Goal: Transaction & Acquisition: Obtain resource

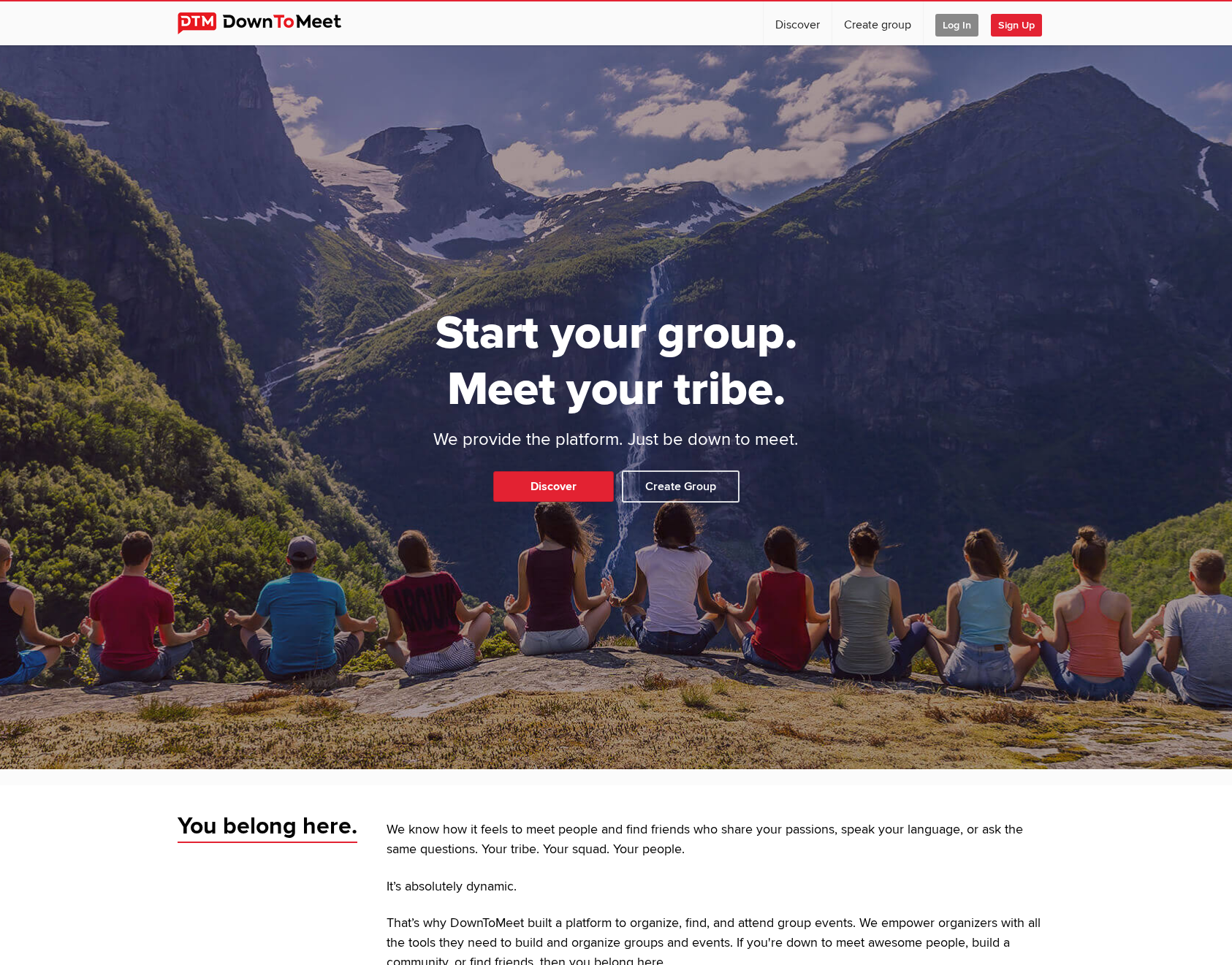
click at [960, 25] on span "Log In" at bounding box center [956, 25] width 43 height 23
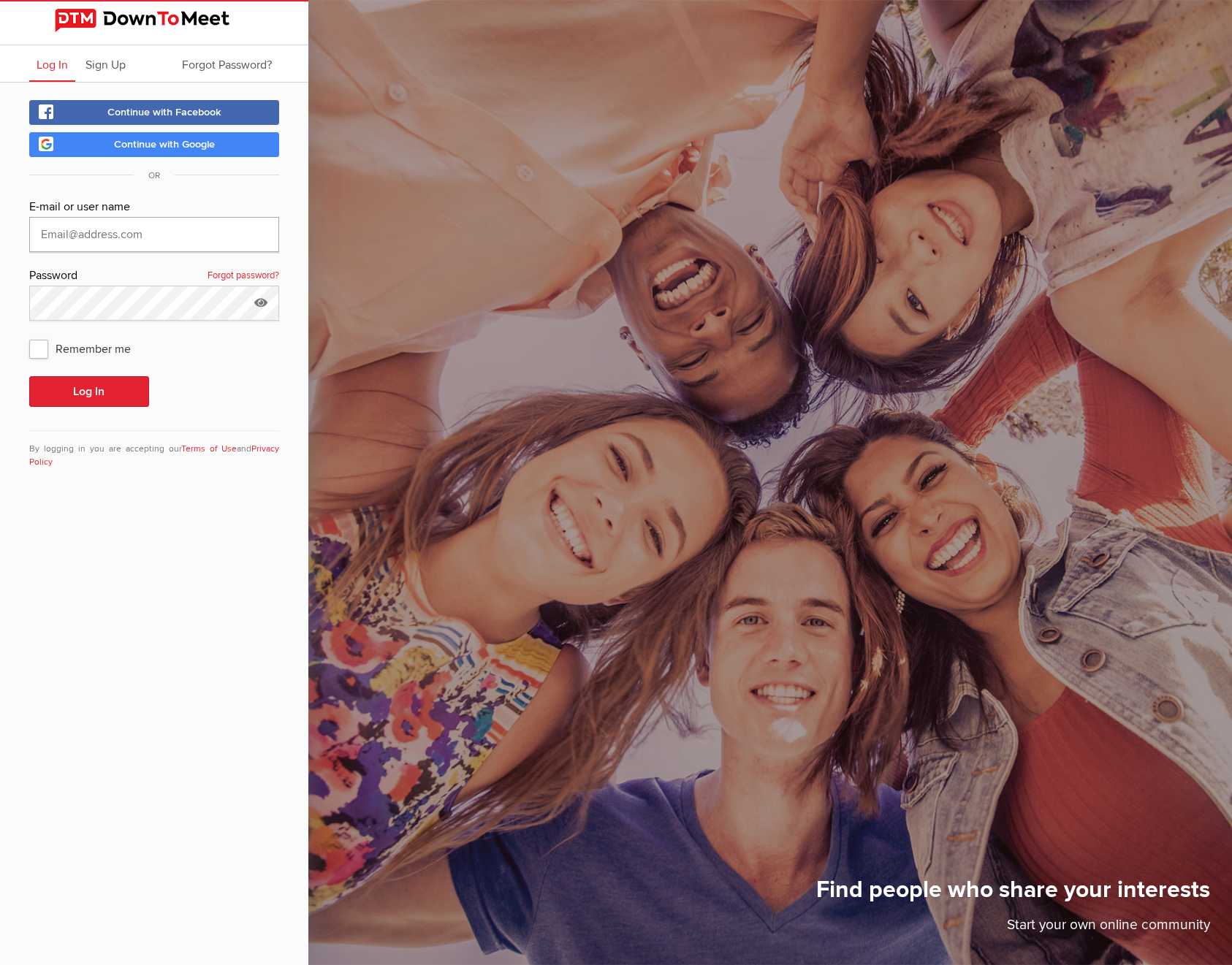
type input "[EMAIL_ADDRESS][DOMAIN_NAME]"
click at [94, 387] on button "Log In" at bounding box center [89, 391] width 120 height 31
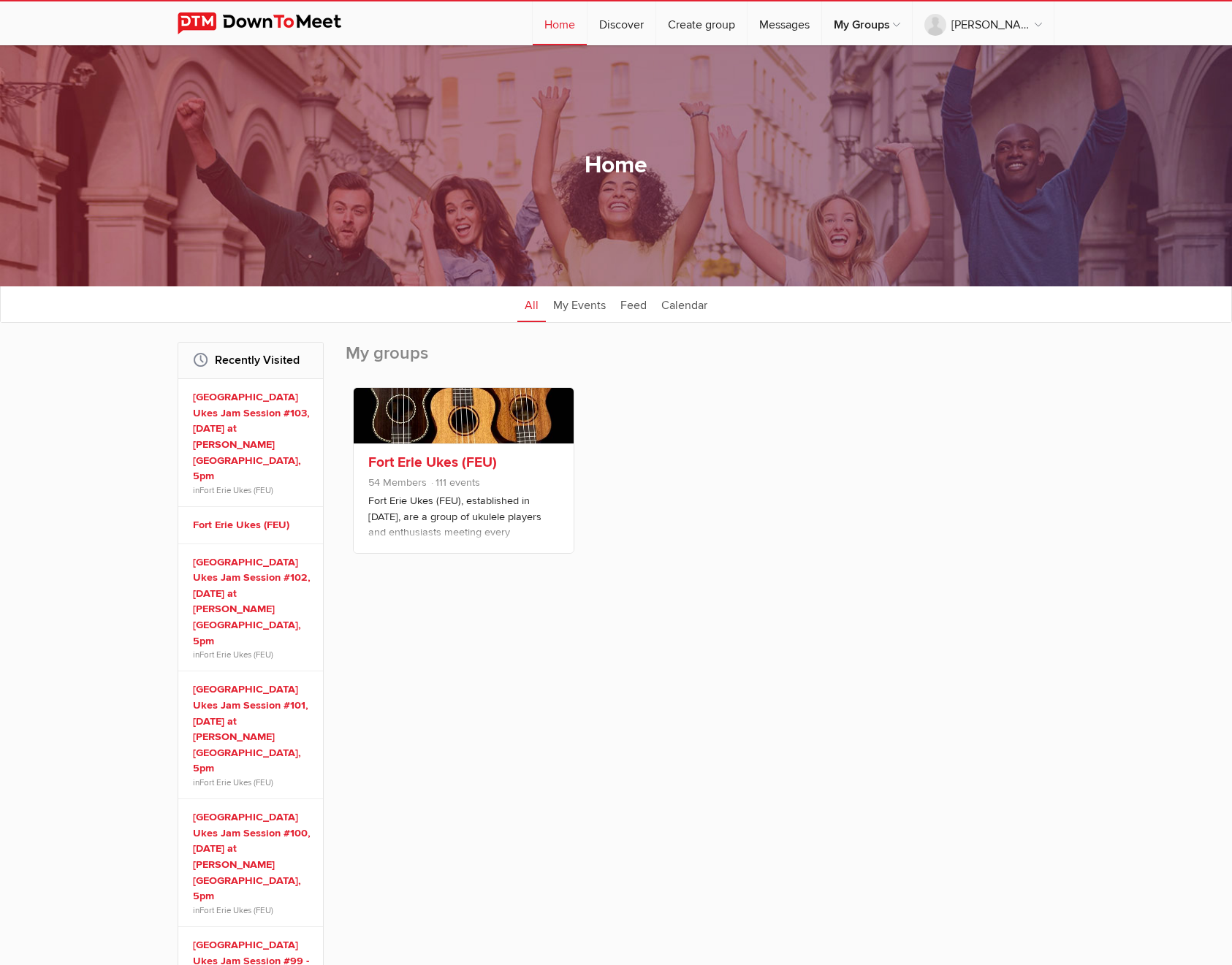
click at [460, 462] on link "Fort Erie Ukes (FEU)" at bounding box center [433, 463] width 129 height 18
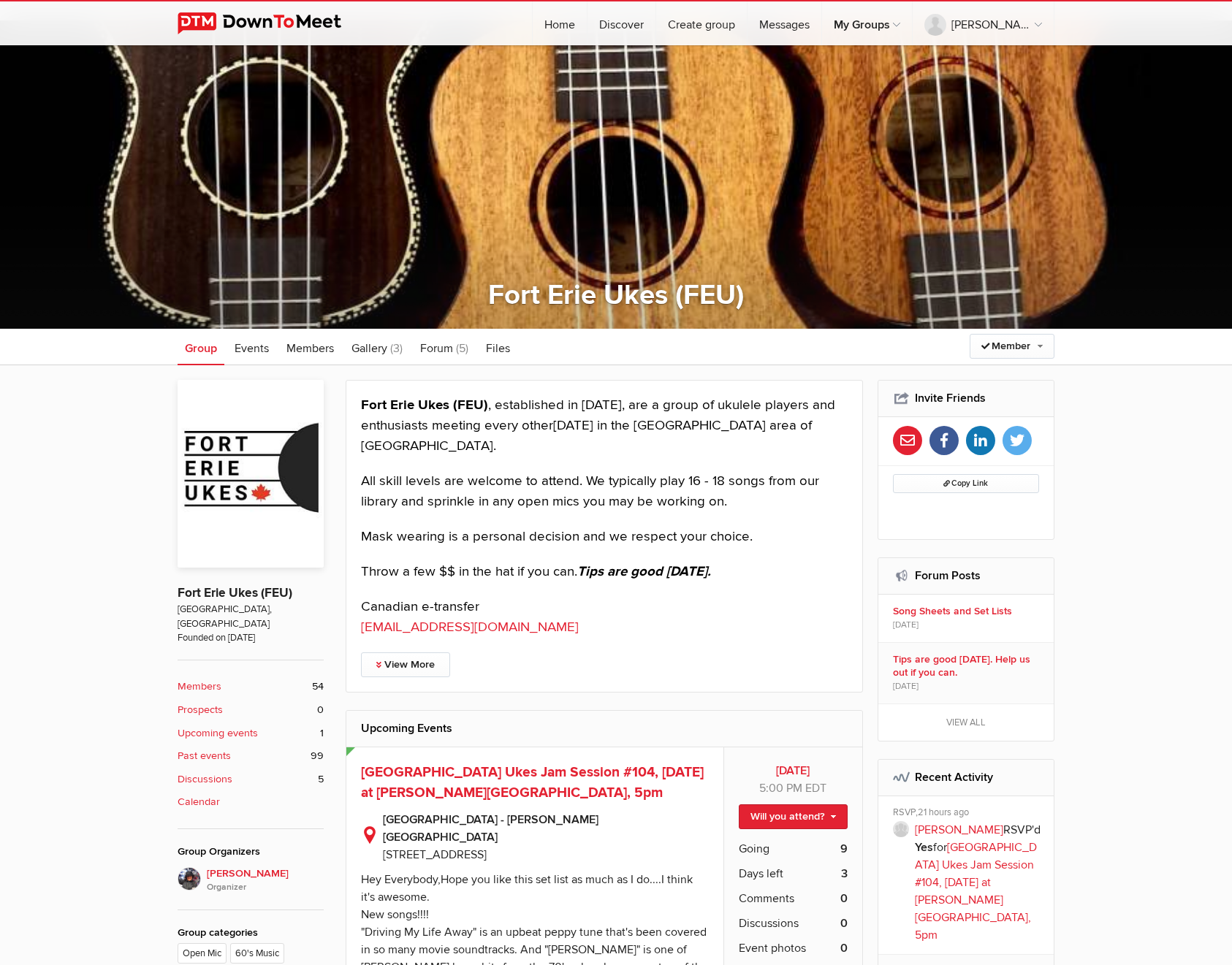
scroll to position [277, 0]
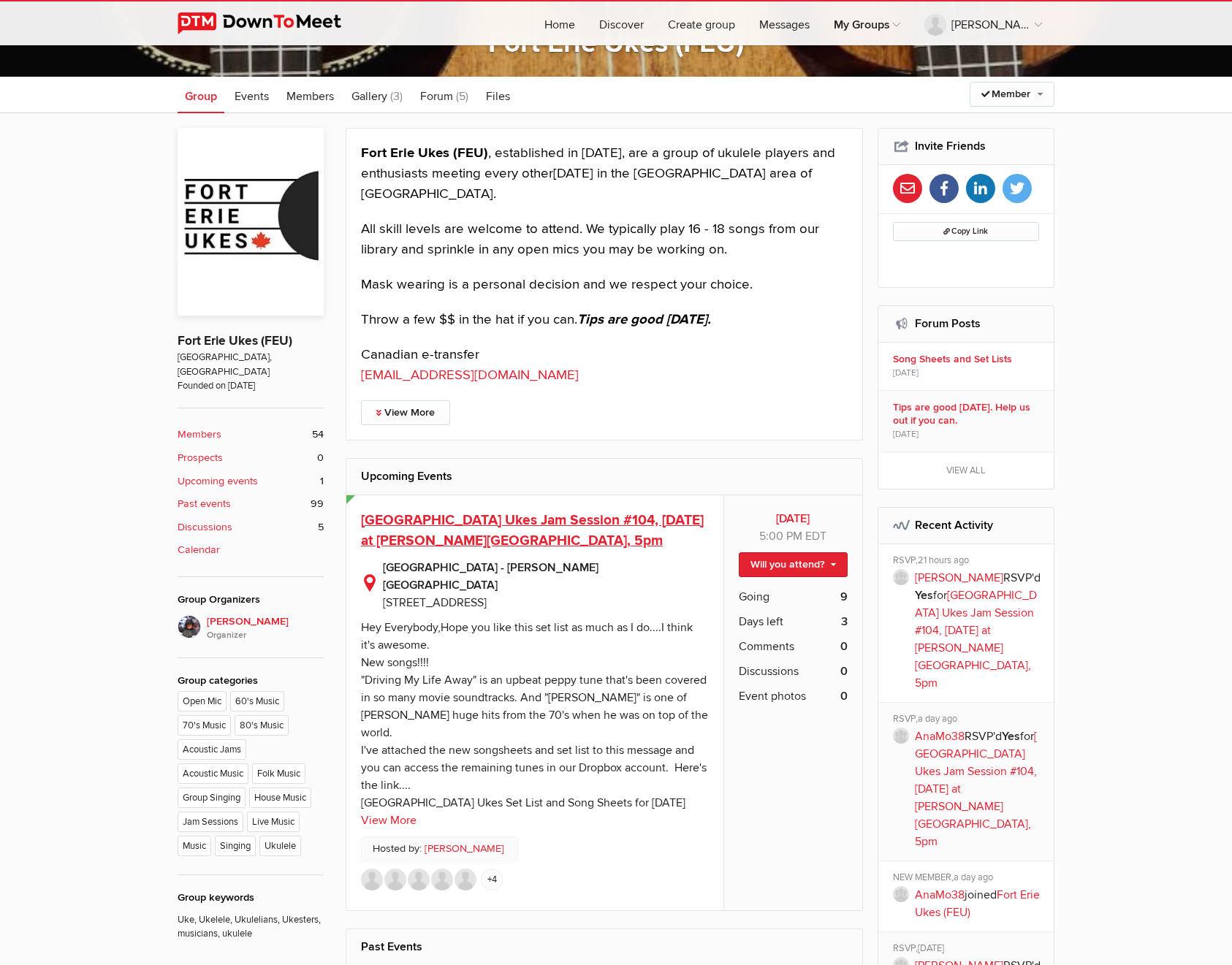
click at [509, 512] on span "[GEOGRAPHIC_DATA] Ukes Jam Session #104, [DATE] at [PERSON_NAME][GEOGRAPHIC_DAT…" at bounding box center [532, 531] width 343 height 39
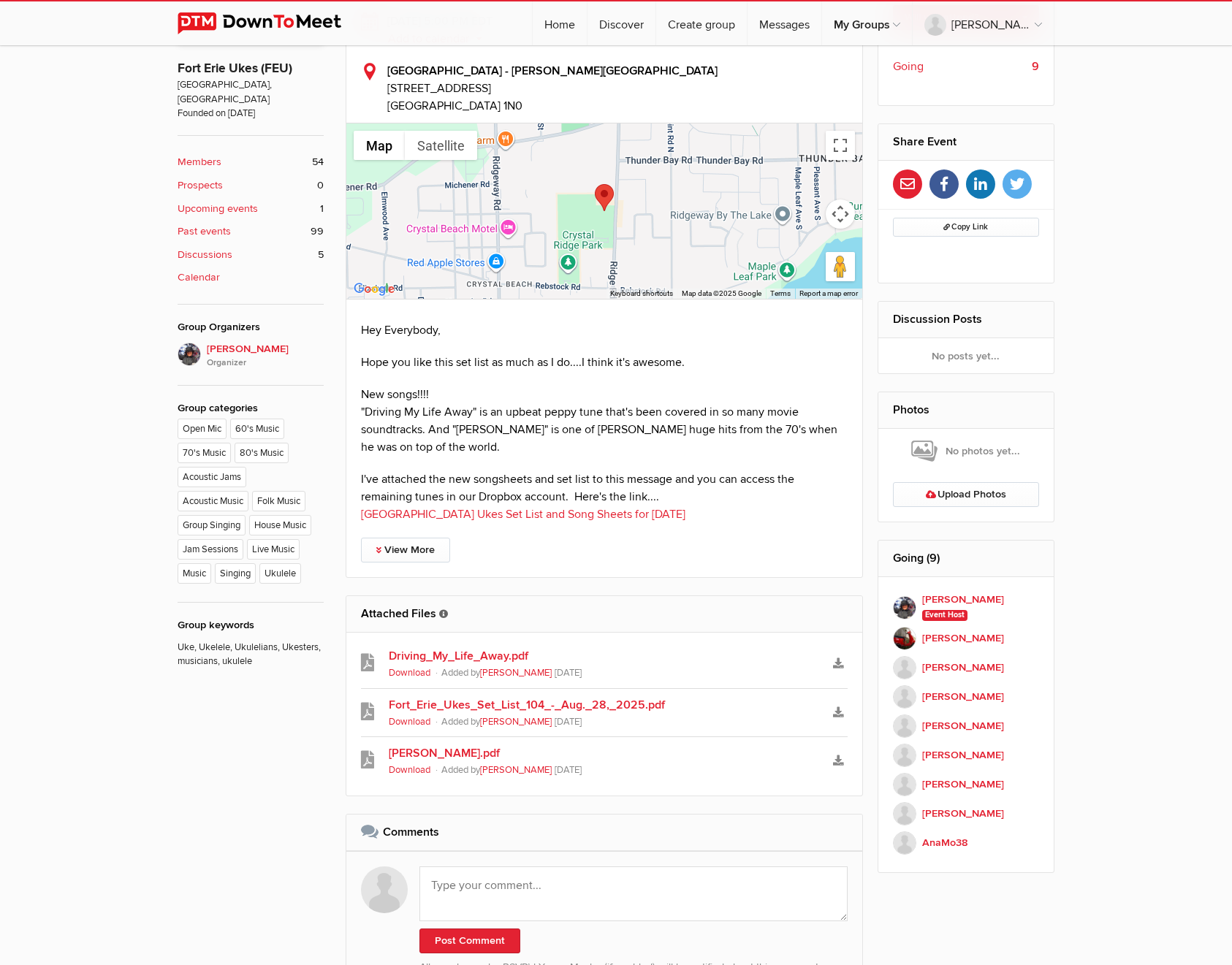
scroll to position [554, 0]
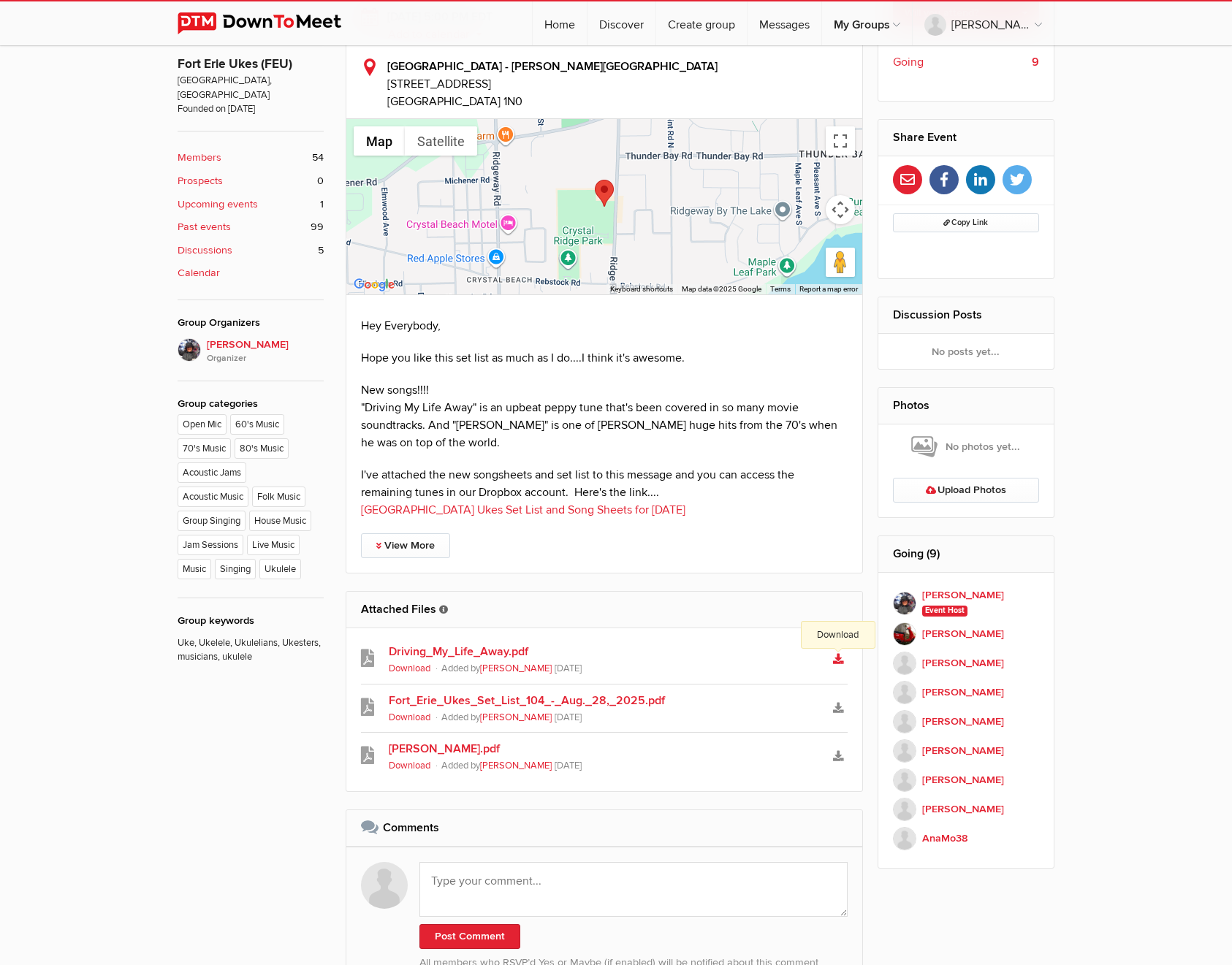
click at [837, 654] on icon "Download" at bounding box center [838, 659] width 11 height 11
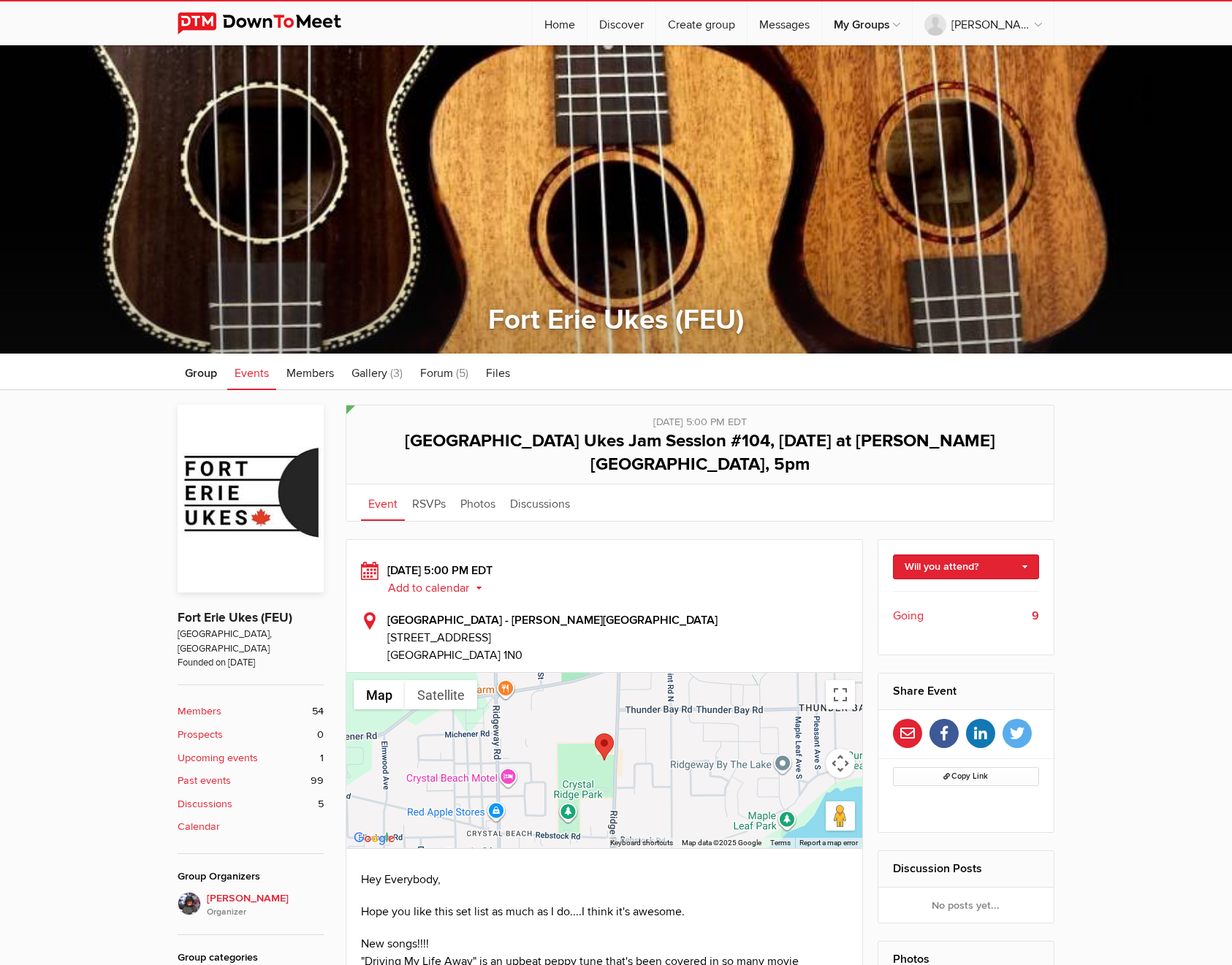
scroll to position [554, 0]
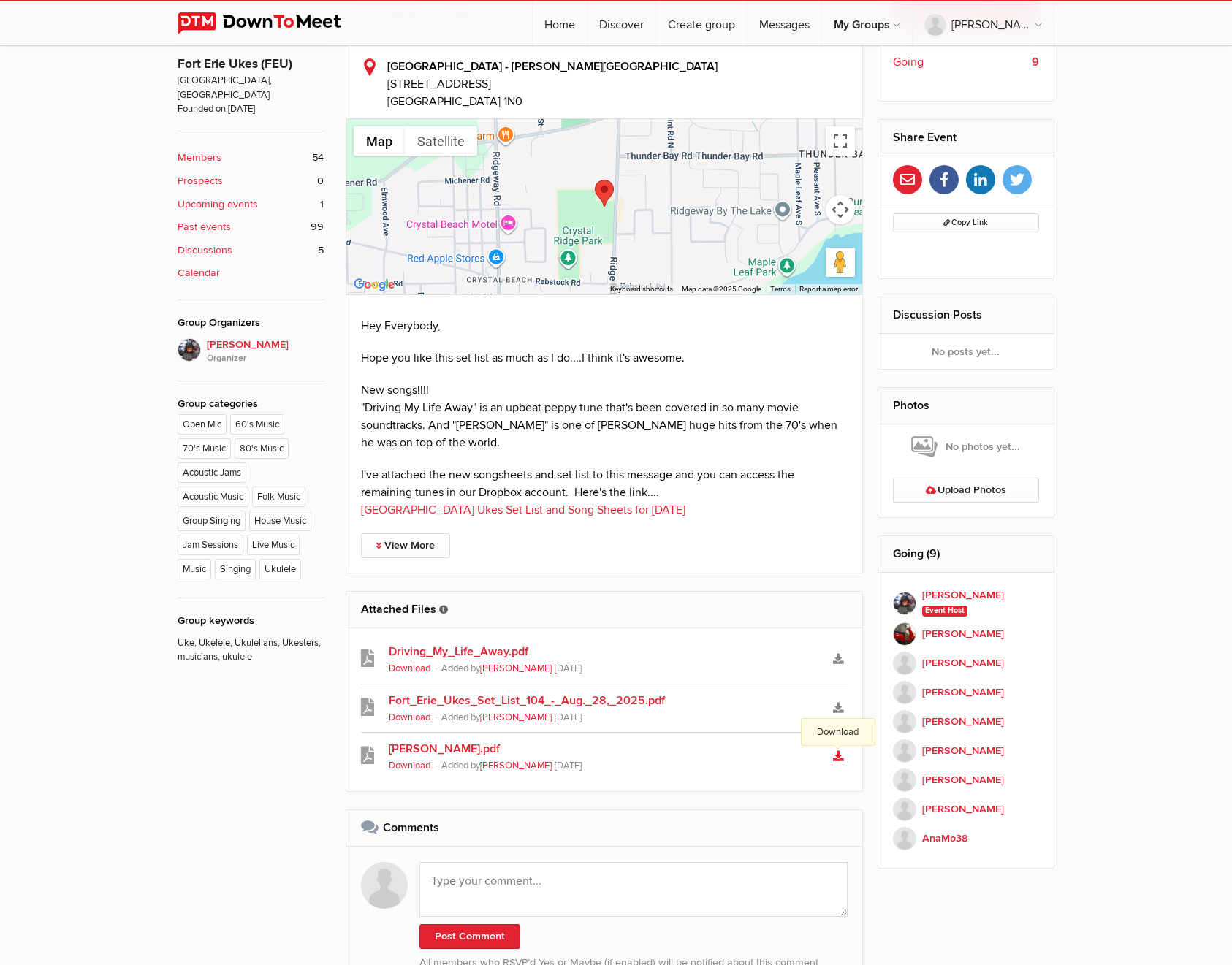
click at [837, 751] on icon "Download" at bounding box center [838, 756] width 11 height 11
click at [547, 692] on link "Fort_Erie_Ukes_Set_List_104_-_Aug._28,_2025.pdf" at bounding box center [605, 701] width 431 height 18
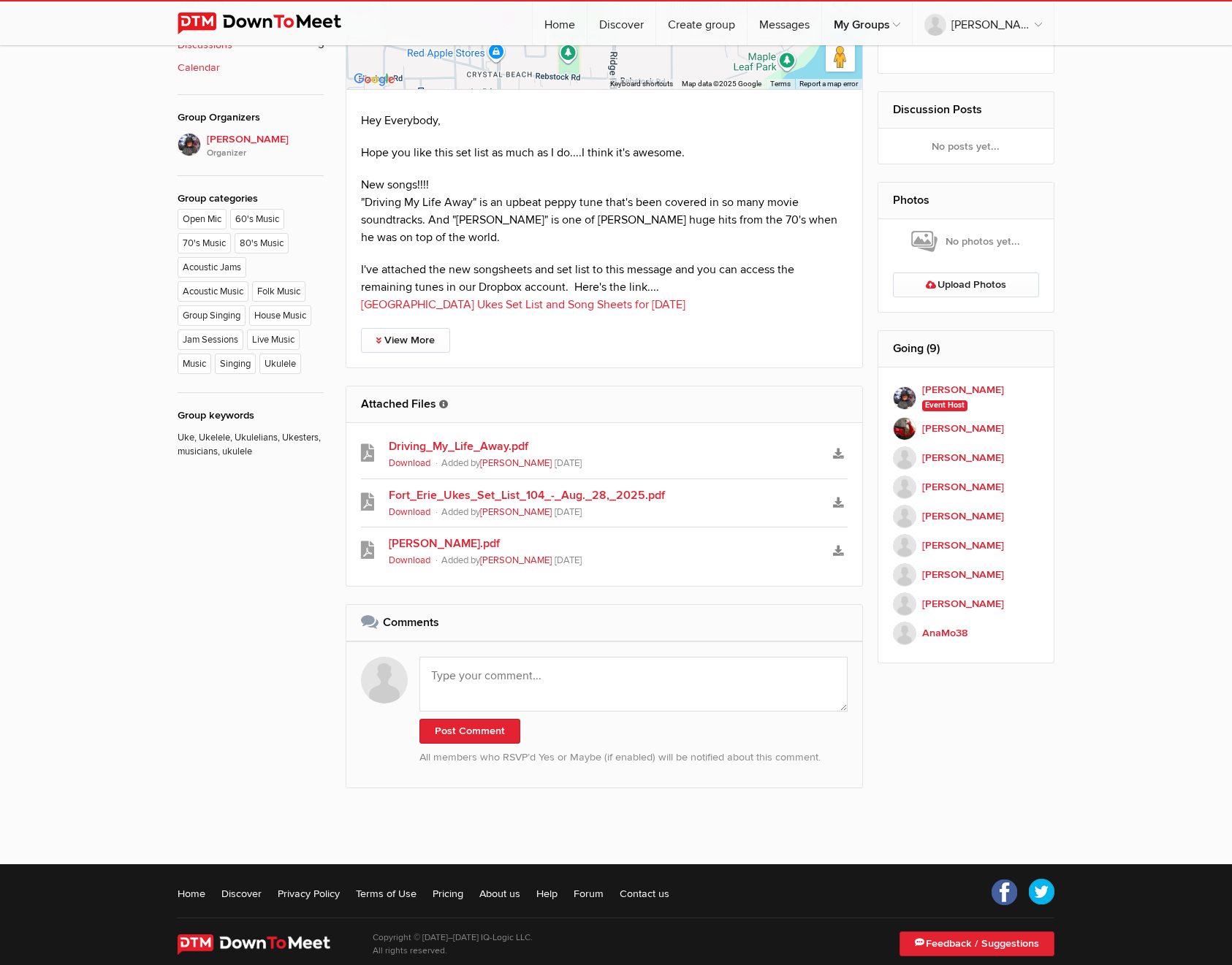
scroll to position [355, 0]
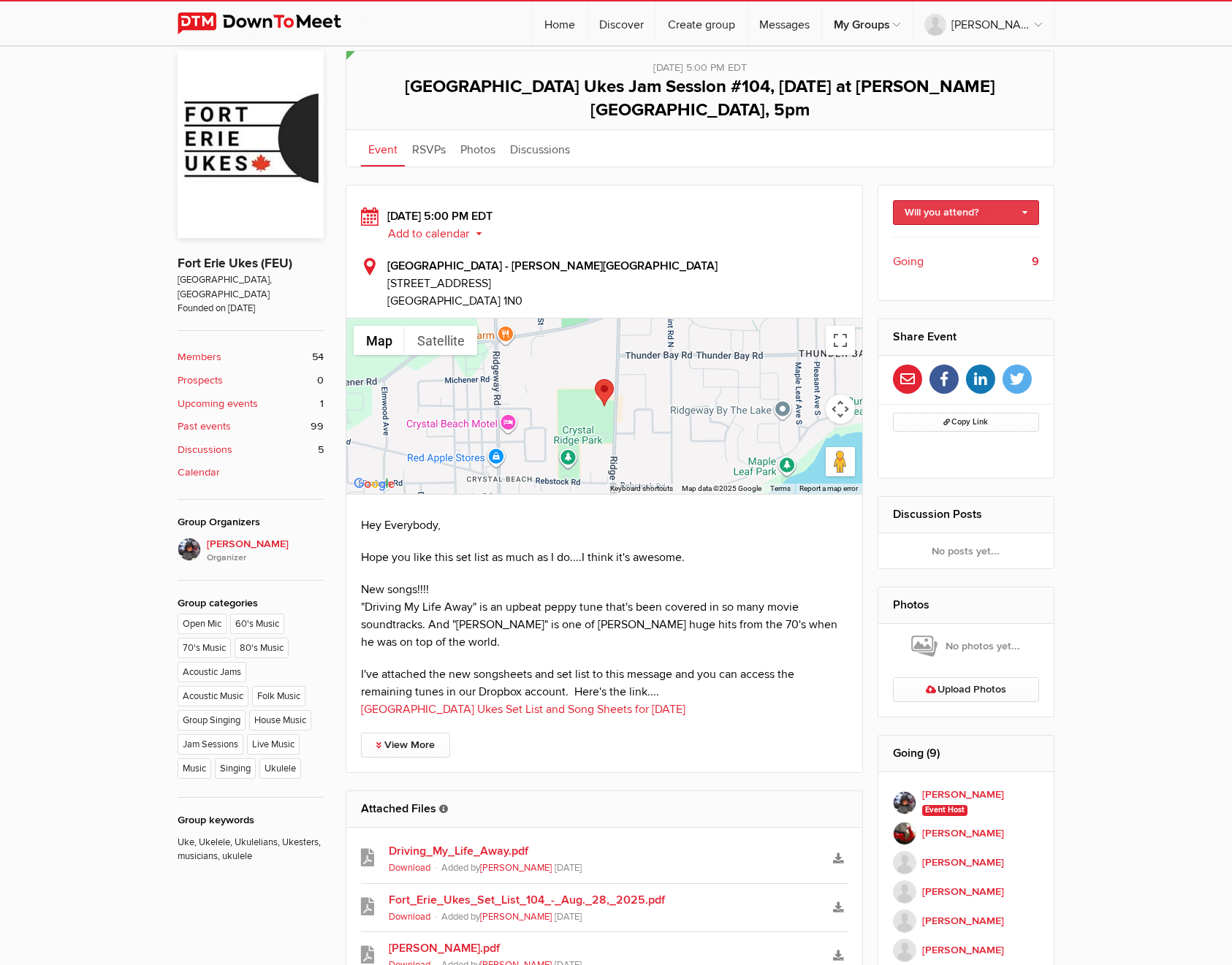
click at [1022, 200] on link "Will you attend?" at bounding box center [966, 212] width 147 height 25
click at [956, 255] on link "Not going" at bounding box center [966, 265] width 146 height 22
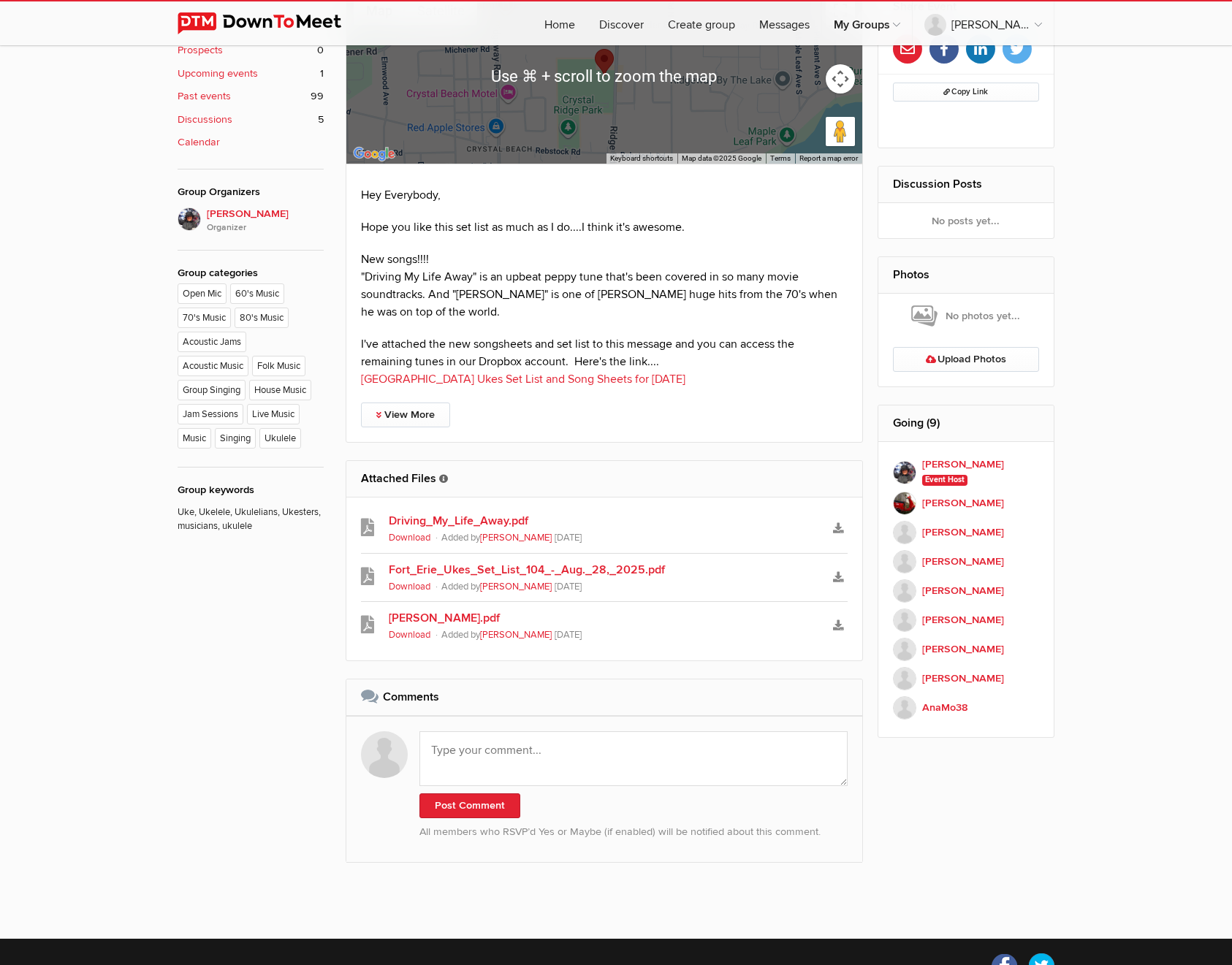
scroll to position [821, 0]
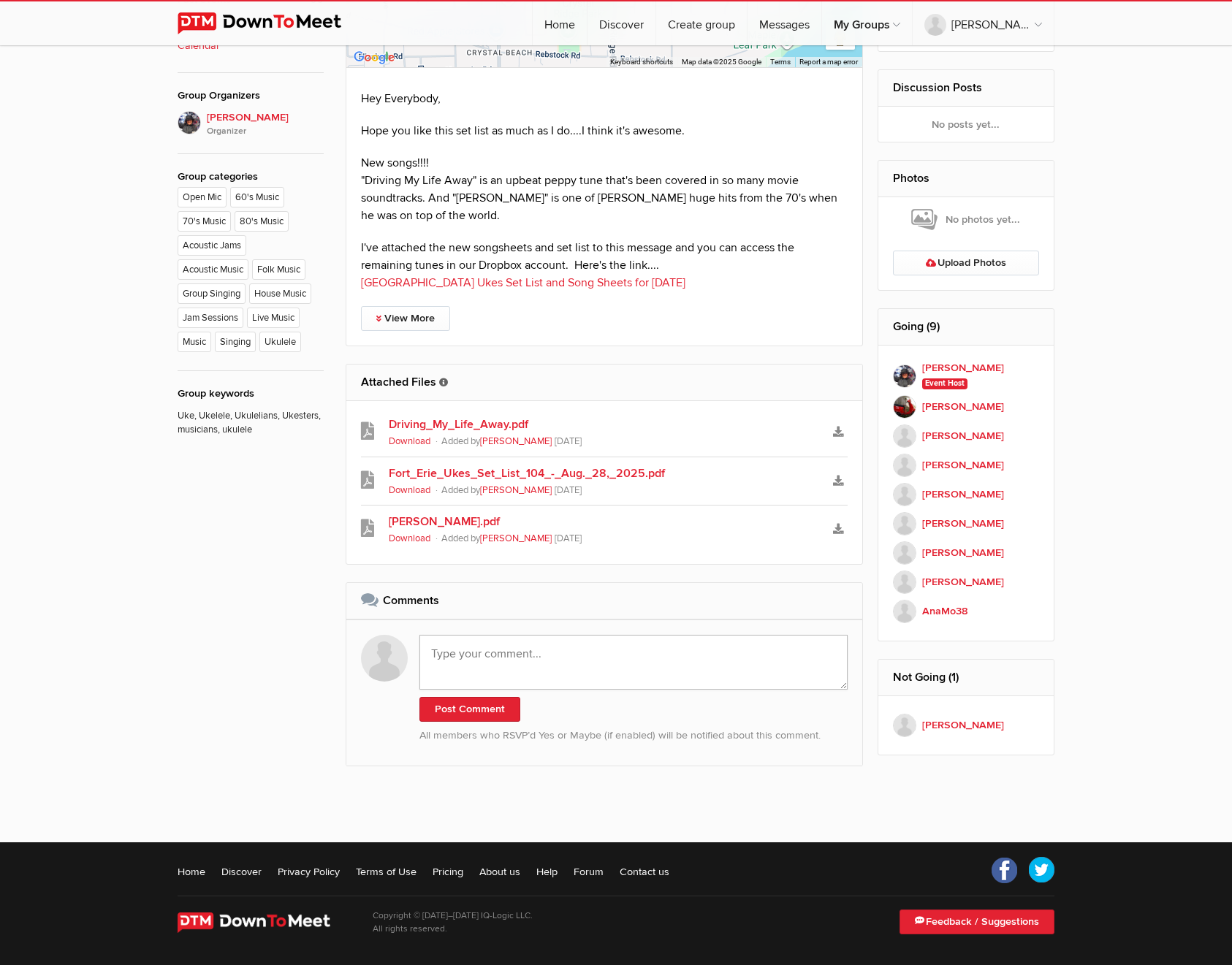
click at [470, 635] on textarea at bounding box center [633, 662] width 428 height 55
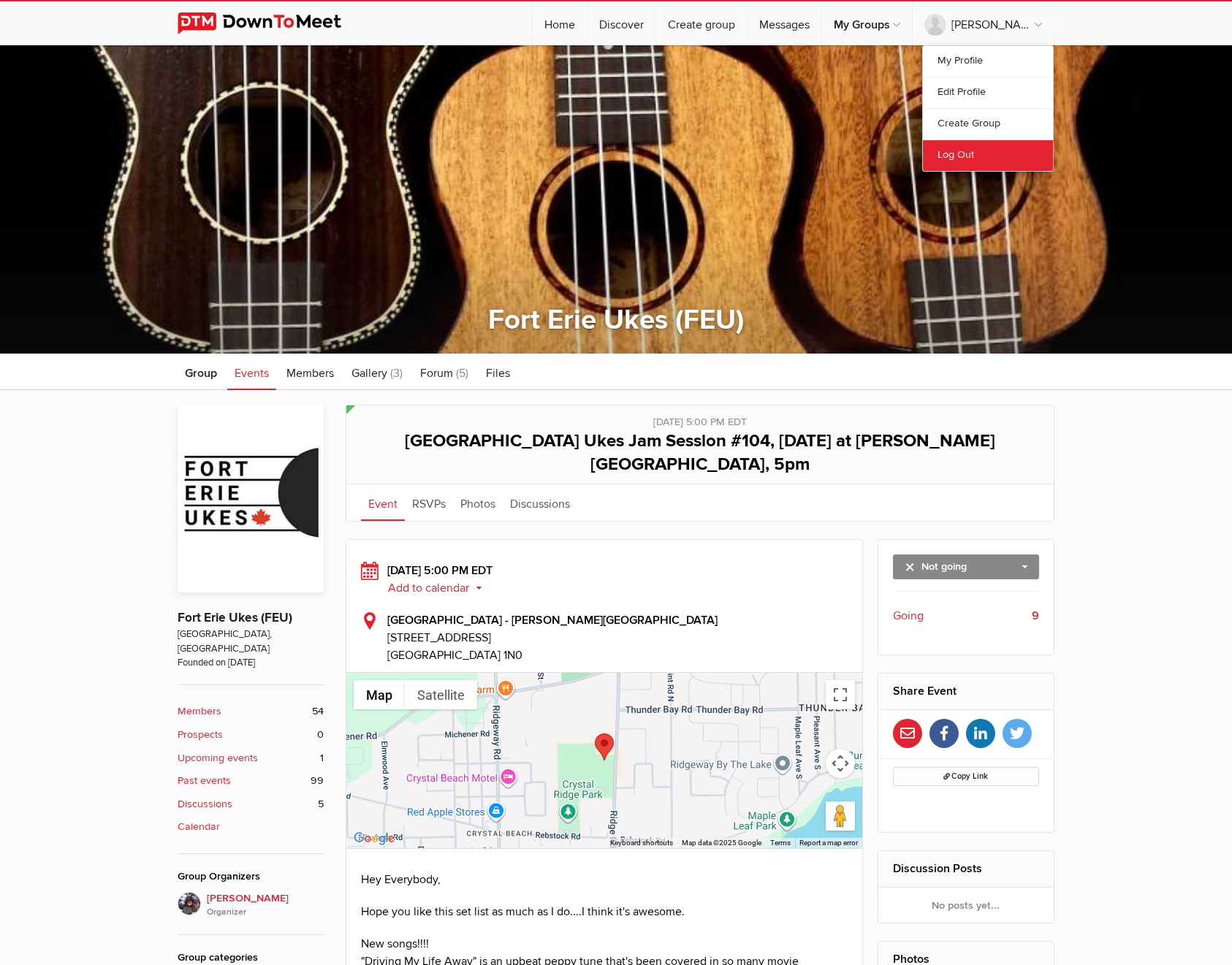
type input "[URL][DOMAIN_NAME]"
click at [950, 154] on link "Log Out" at bounding box center [988, 155] width 130 height 32
